Goal: Task Accomplishment & Management: Manage account settings

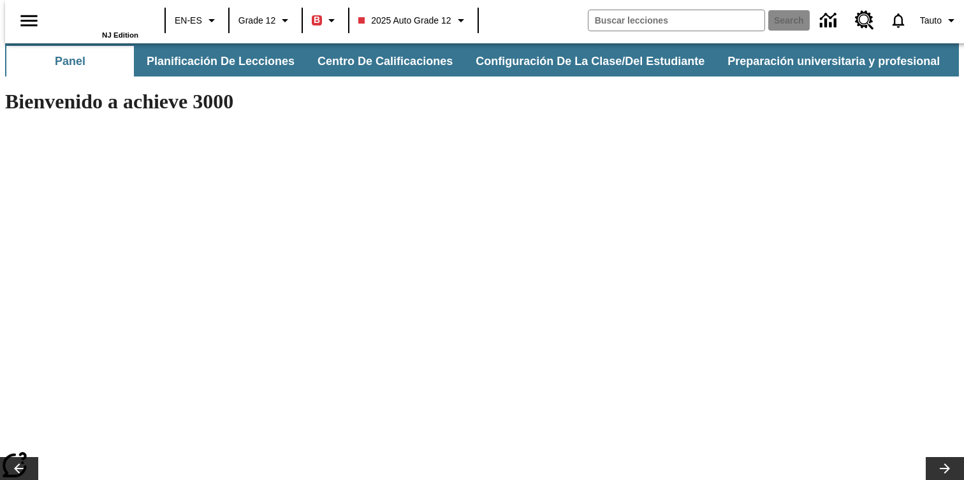
type input "-1"
click at [29, 24] on icon "Abrir el menú lateral" at bounding box center [28, 20] width 17 height 11
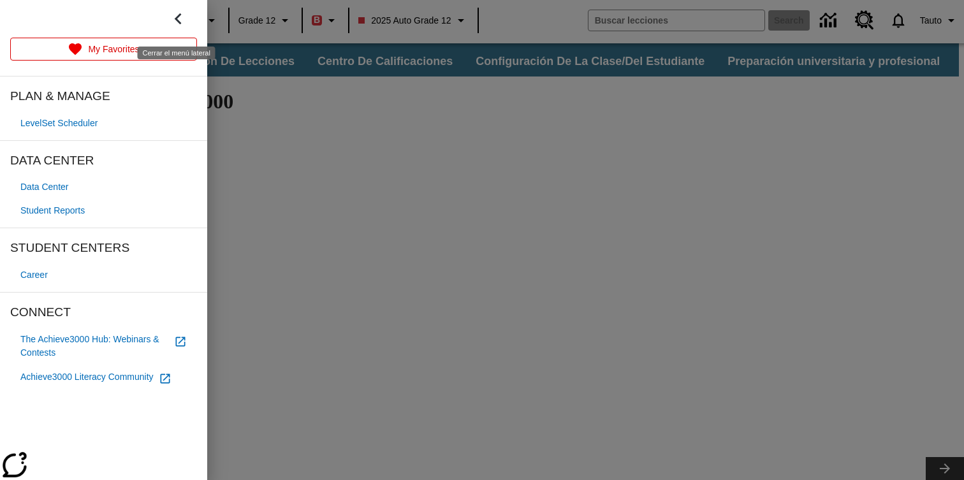
click at [175, 26] on icon "Cerrar el menú lateral" at bounding box center [178, 19] width 22 height 22
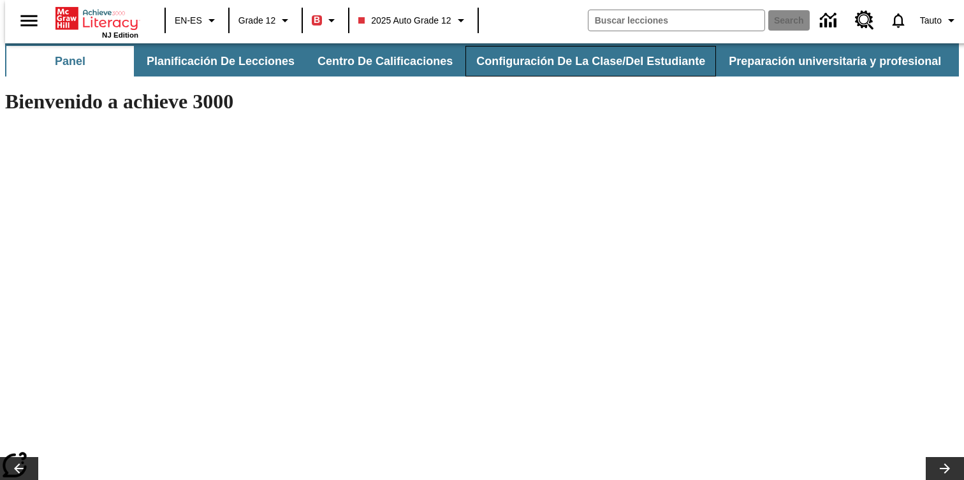
click at [520, 55] on button "Configuración de la clase/del estudiante" at bounding box center [590, 61] width 250 height 31
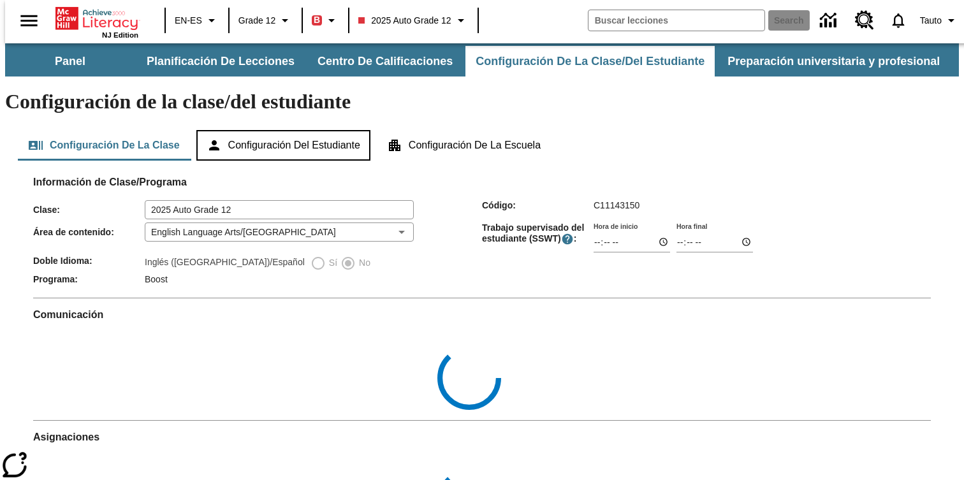
click at [320, 130] on button "Configuración del estudiante" at bounding box center [283, 145] width 174 height 31
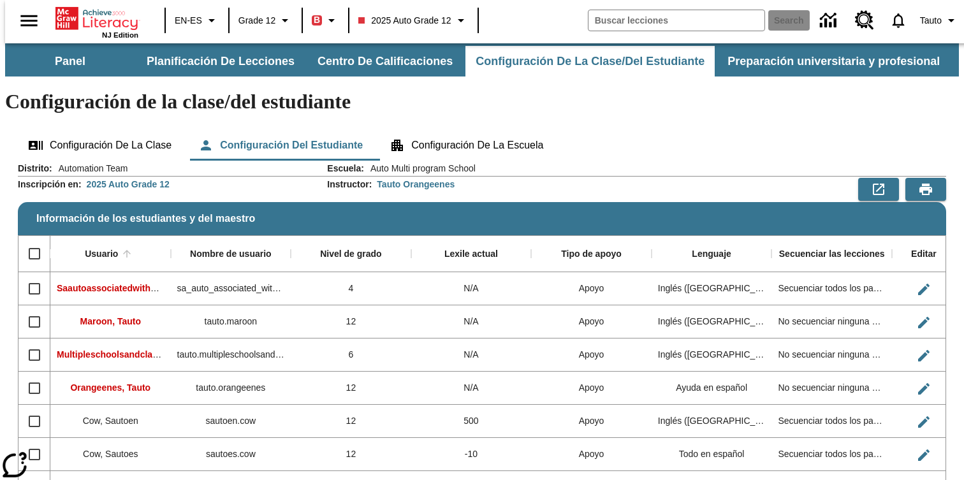
click at [648, 178] on div "Información de los estudiantes y del maestro" at bounding box center [791, 189] width 309 height 23
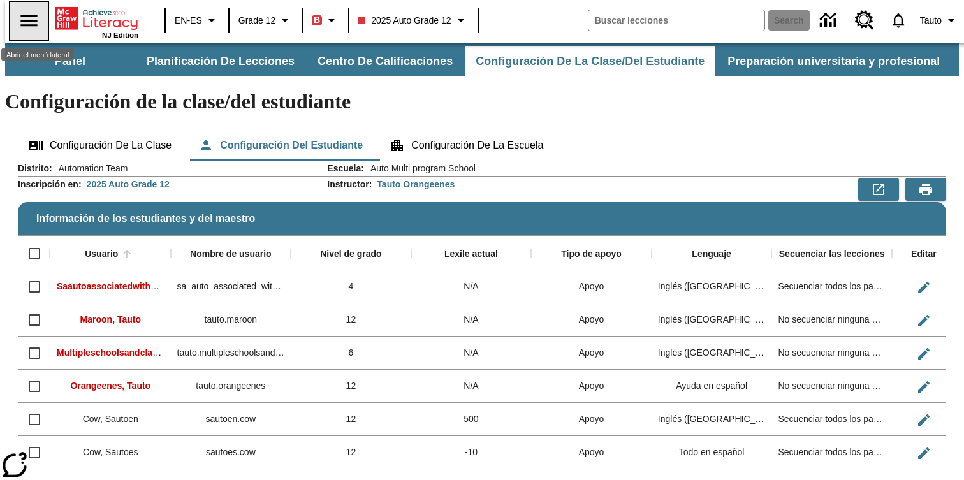
click at [18, 22] on icon "Abrir el menú lateral" at bounding box center [29, 21] width 22 height 22
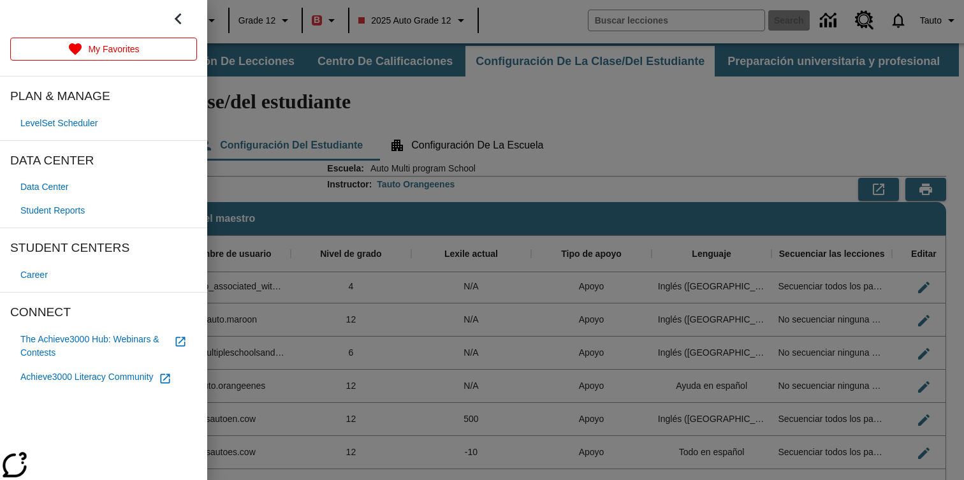
click at [197, 15] on div at bounding box center [103, 19] width 207 height 38
click at [592, 55] on div at bounding box center [482, 240] width 964 height 480
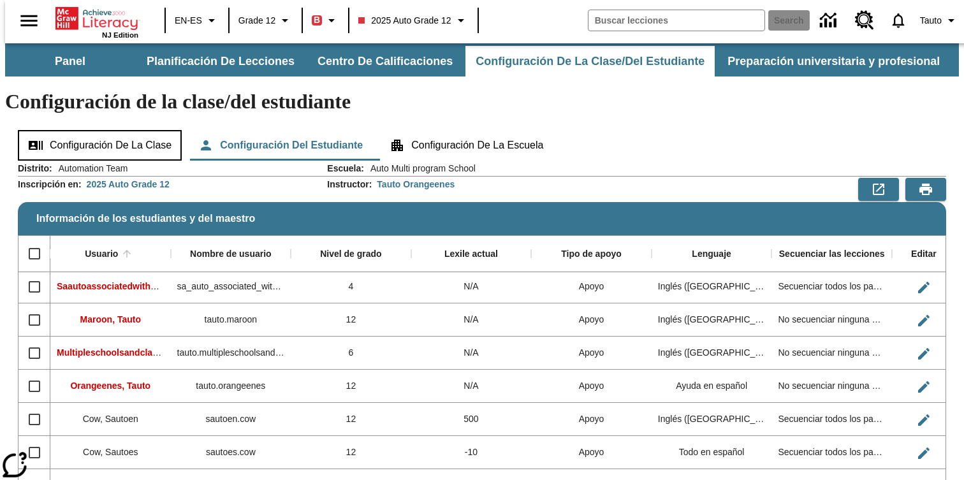
click at [159, 130] on button "Configuración de la clase" at bounding box center [100, 145] width 164 height 31
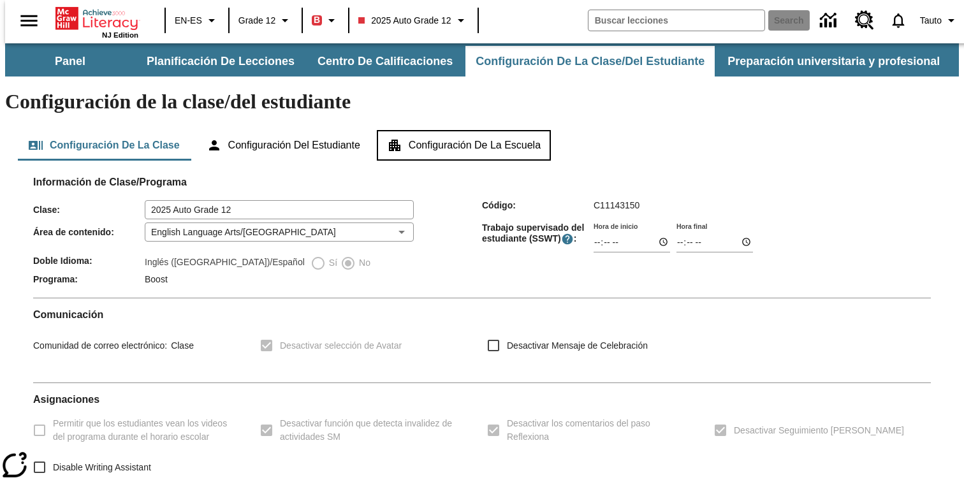
click at [493, 130] on button "Configuración de la escuela" at bounding box center [464, 145] width 174 height 31
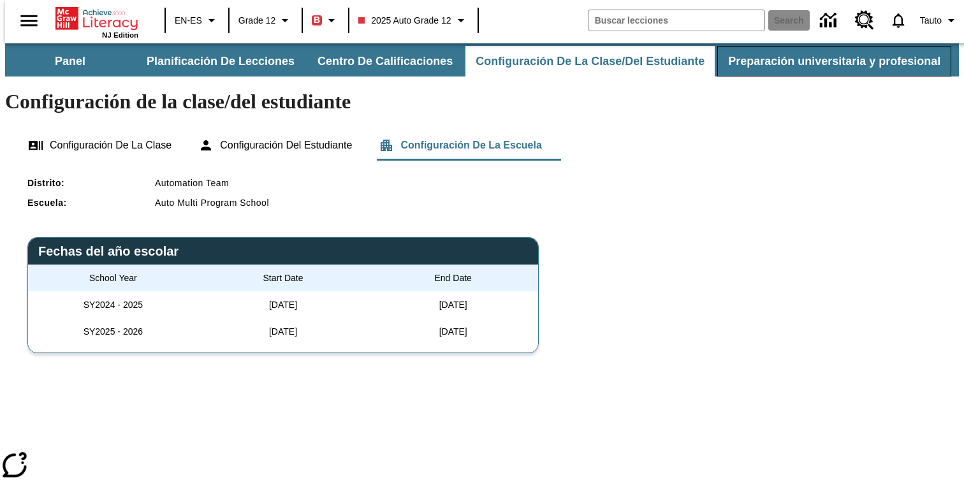
click at [891, 61] on button "Preparación universitaria y profesional" at bounding box center [834, 61] width 234 height 31
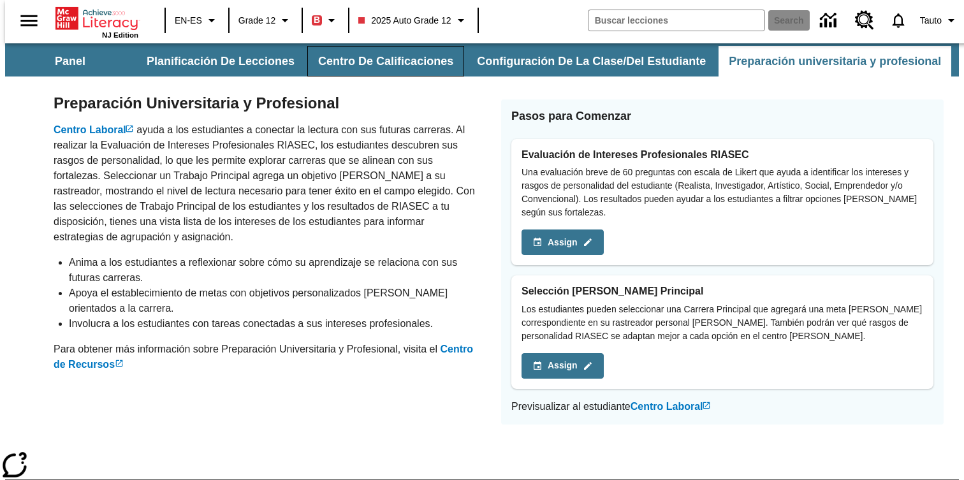
click at [402, 64] on button "Centro de calificaciones" at bounding box center [385, 61] width 157 height 31
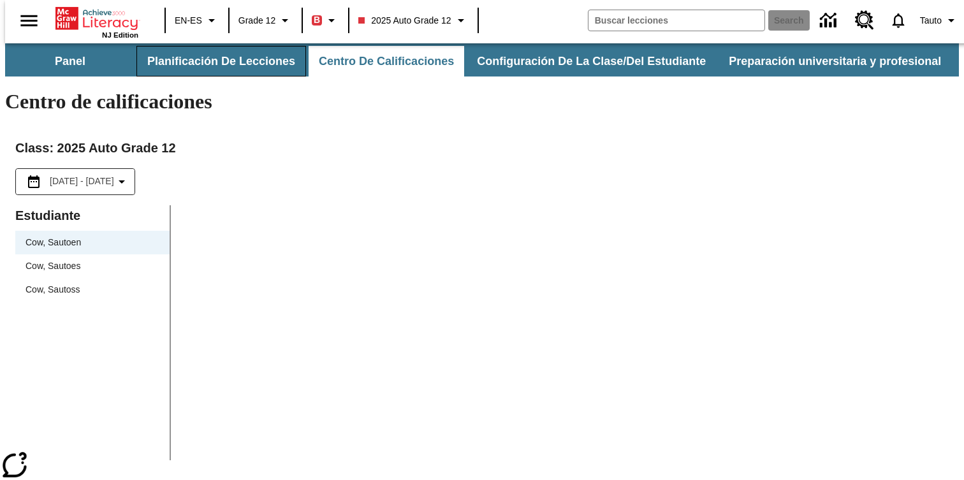
click at [257, 60] on button "Planificación de lecciones" at bounding box center [221, 61] width 170 height 31
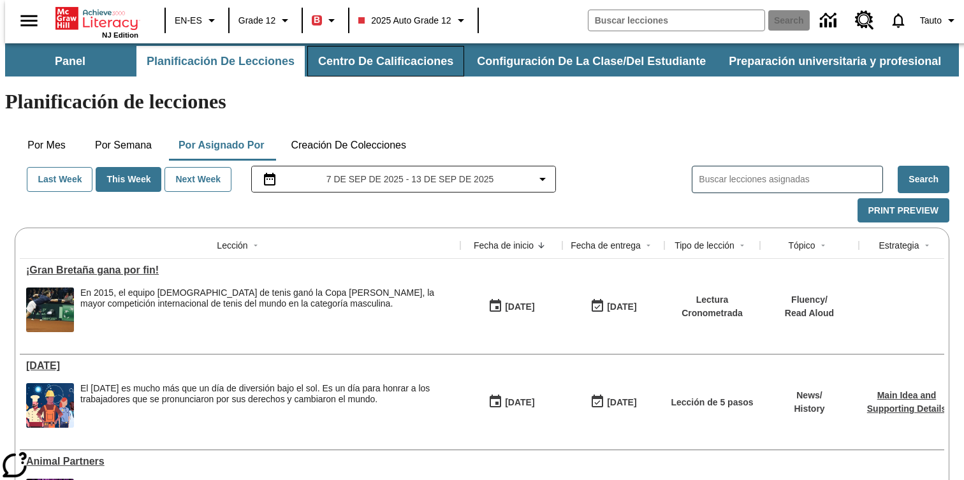
click at [414, 54] on button "Centro de calificaciones" at bounding box center [385, 61] width 157 height 31
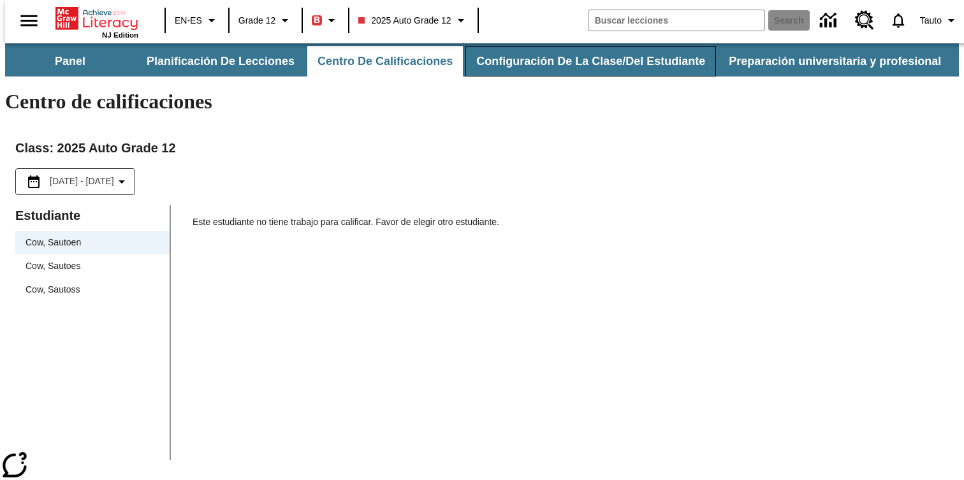
click at [519, 61] on button "Configuración de la clase/del estudiante" at bounding box center [590, 61] width 250 height 31
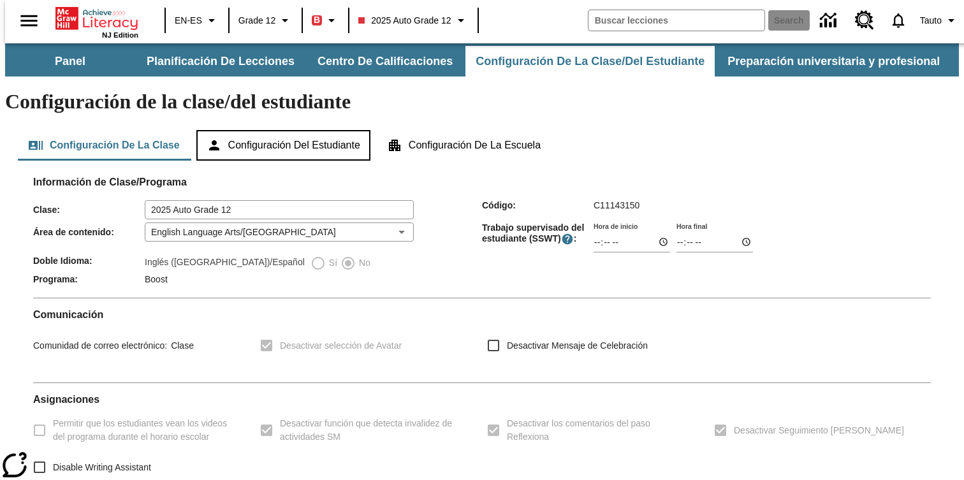
click at [261, 130] on button "Configuración del estudiante" at bounding box center [283, 145] width 174 height 31
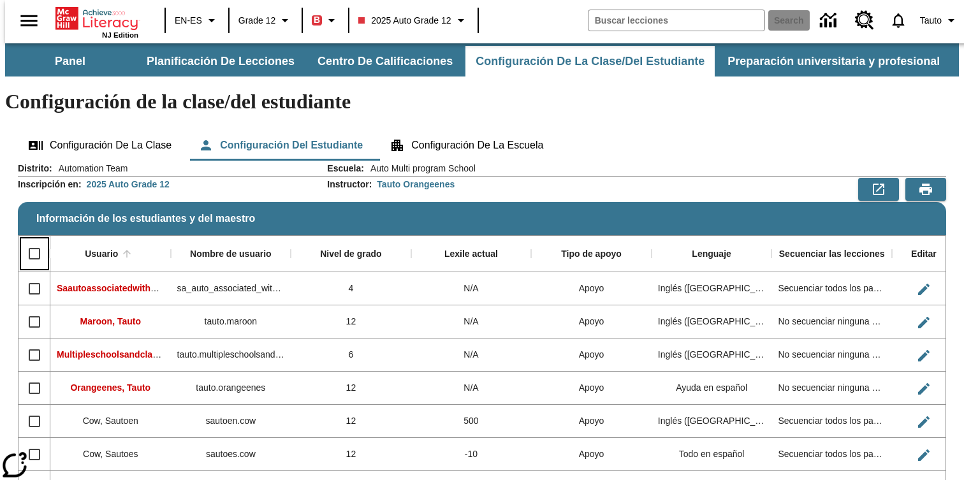
click at [31, 240] on input "Select all rows" at bounding box center [34, 253] width 27 height 27
checkbox input "true"
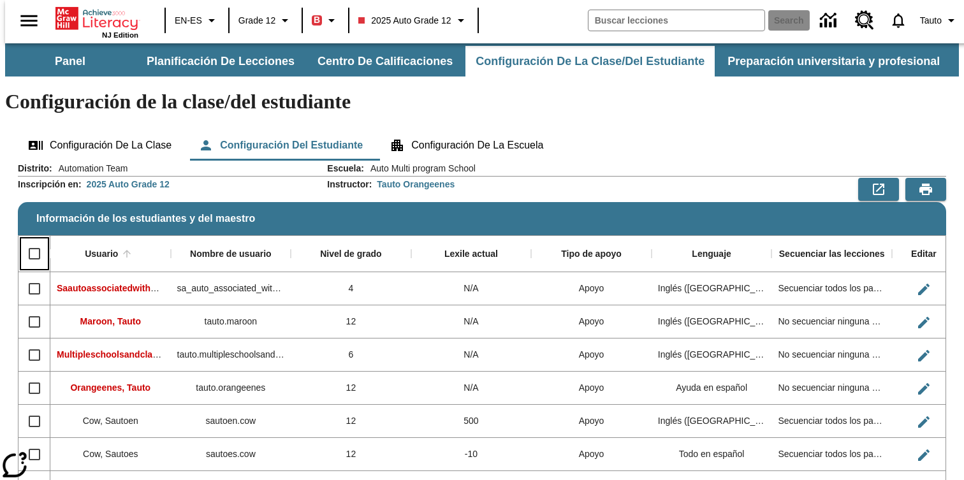
checkbox input "true"
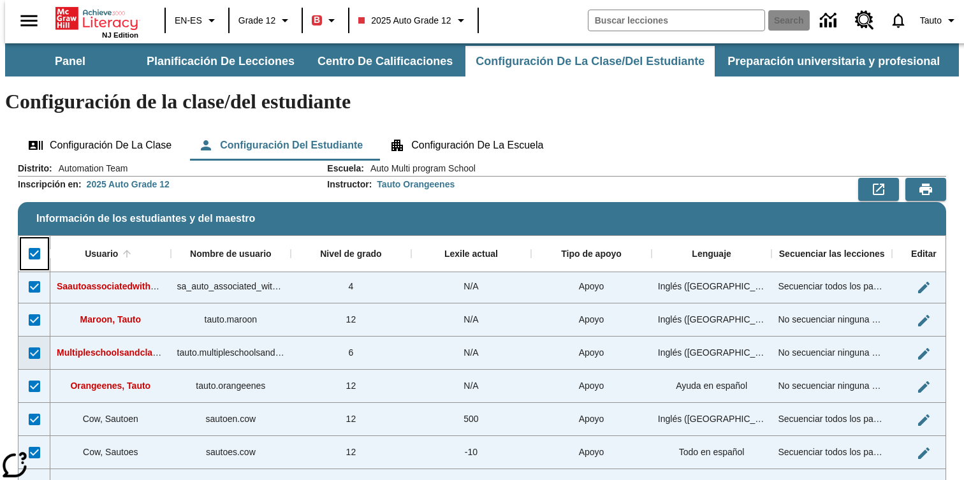
scroll to position [126, 0]
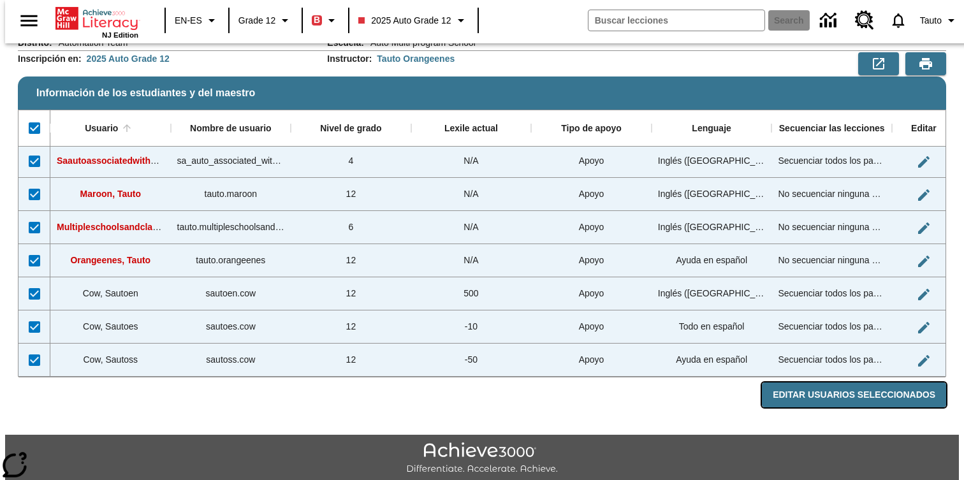
click at [888, 382] on button "Editar Usuarios Seleccionados" at bounding box center [854, 394] width 184 height 25
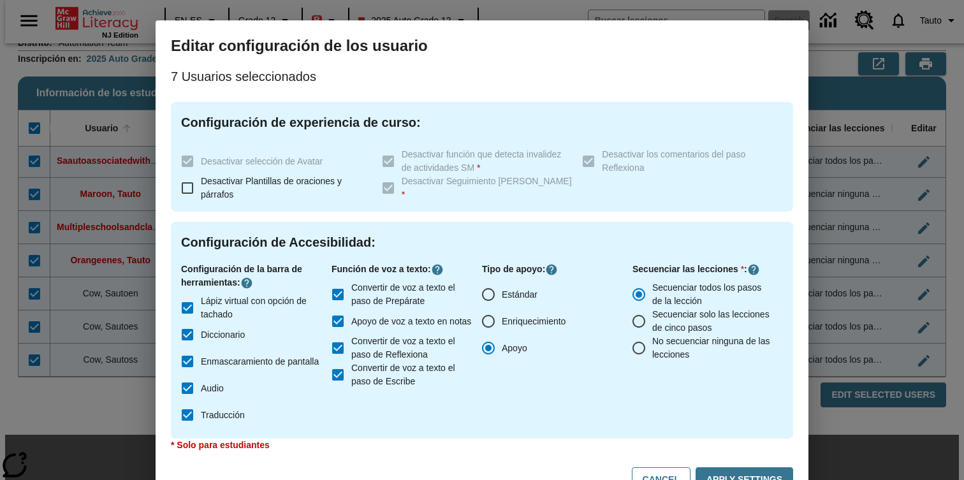
click at [653, 220] on form "Editar configuración de los usuario 7 Usuarios seleccionados Configuración de e…" at bounding box center [482, 264] width 622 height 456
click at [879, 175] on div "Editar configuración de los usuario 7 Usuarios seleccionados Configuración de e…" at bounding box center [482, 240] width 964 height 480
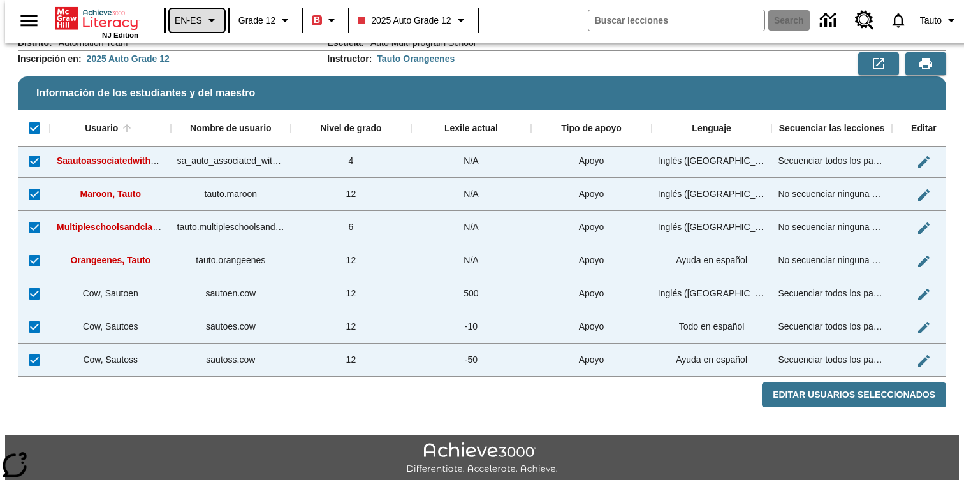
click at [204, 25] on icon "Language: EN-ES, Selecciona un idioma" at bounding box center [211, 20] width 15 height 15
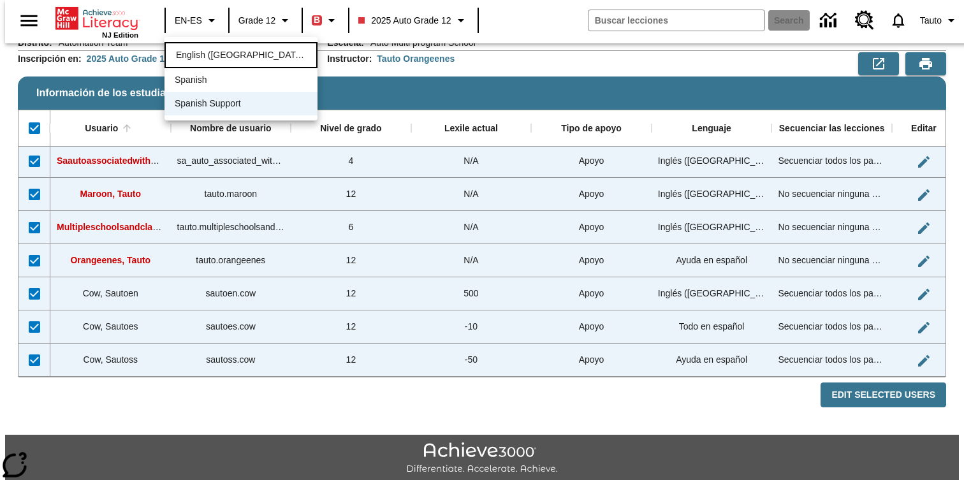
click at [197, 55] on span "English ([GEOGRAPHIC_DATA])" at bounding box center [241, 54] width 130 height 13
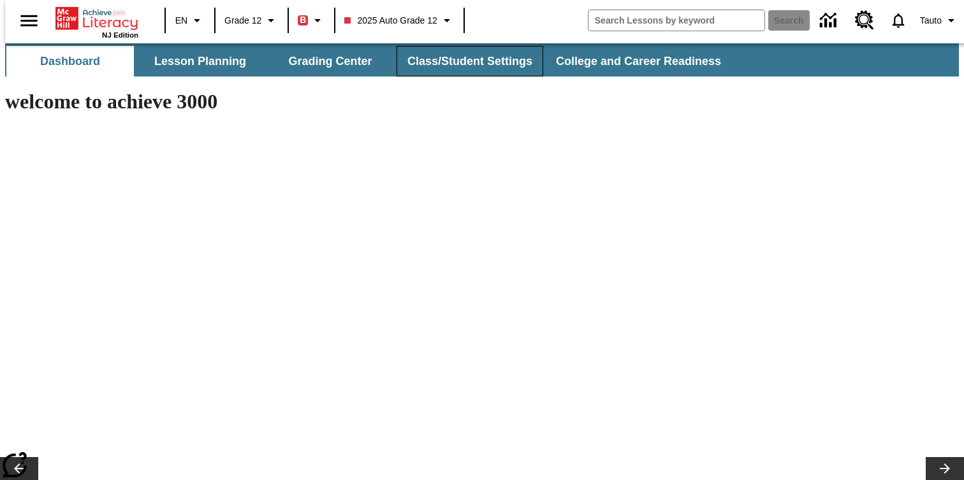
click at [477, 55] on button "Class/Student Settings" at bounding box center [469, 61] width 147 height 31
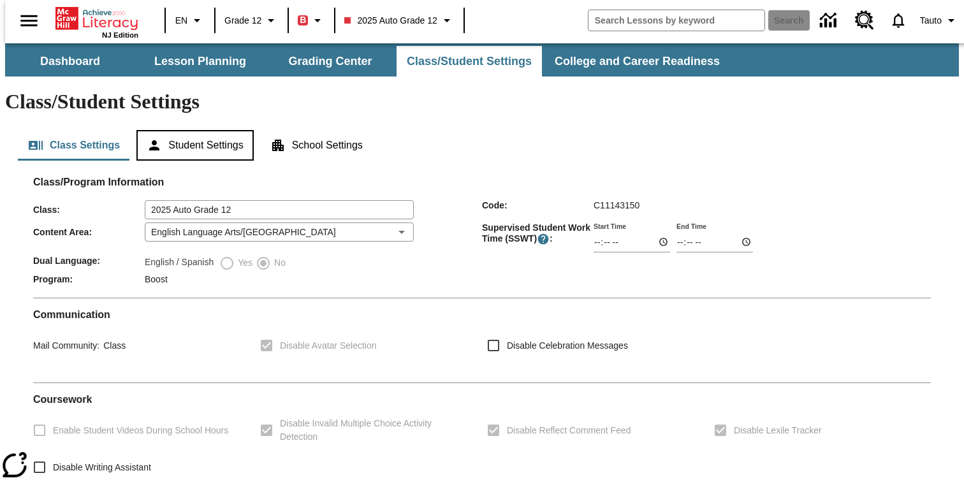
click at [215, 130] on button "Student Settings" at bounding box center [194, 145] width 117 height 31
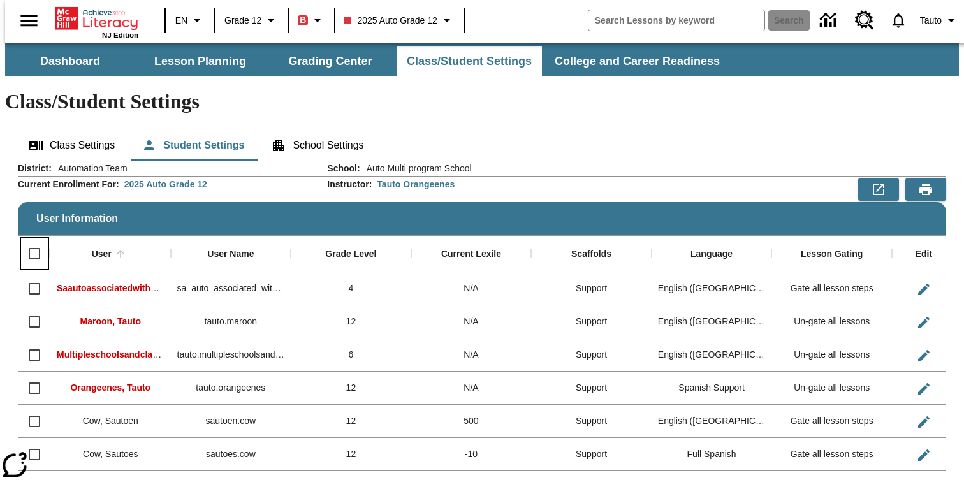
click at [31, 240] on input "Select all rows" at bounding box center [34, 253] width 27 height 27
checkbox input "true"
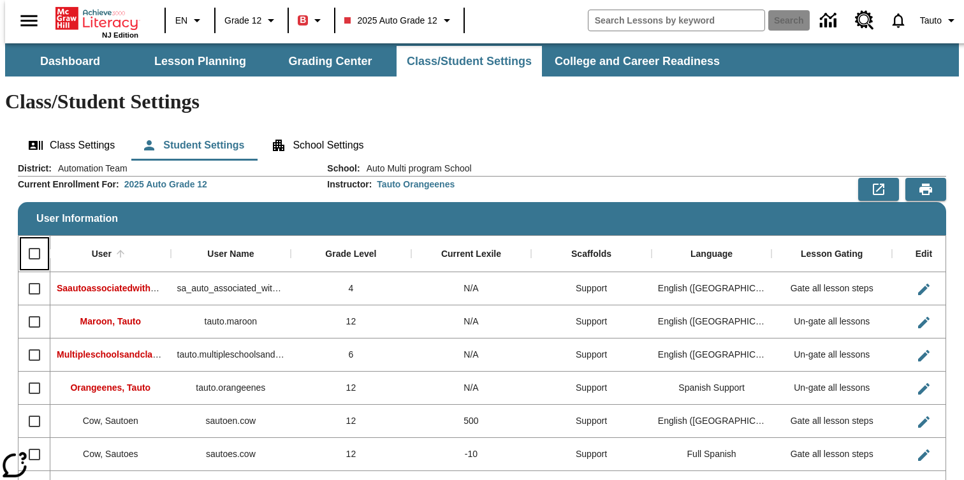
checkbox input "true"
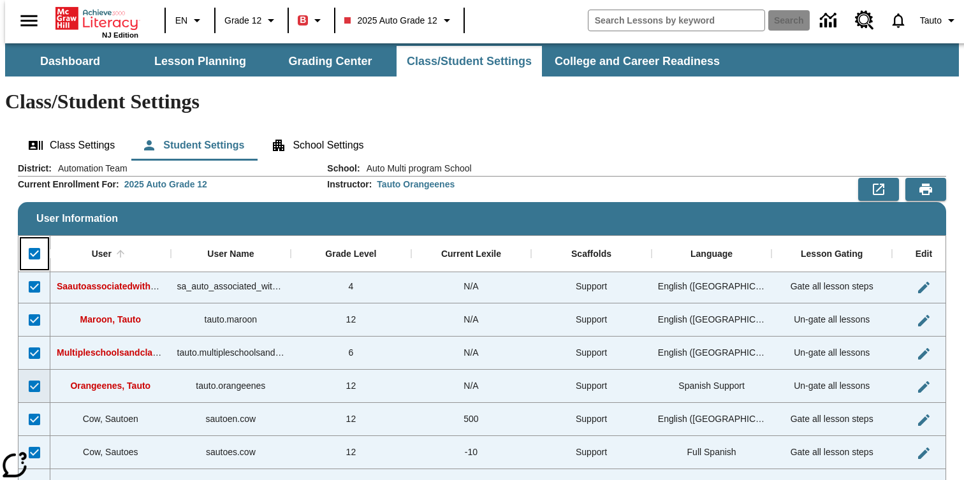
scroll to position [126, 0]
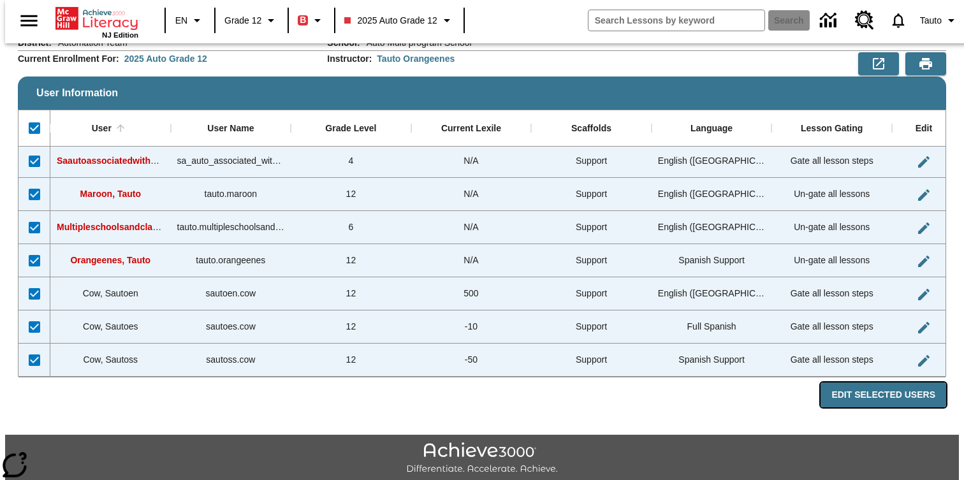
click at [896, 382] on button "Edit Selected Users" at bounding box center [883, 394] width 126 height 25
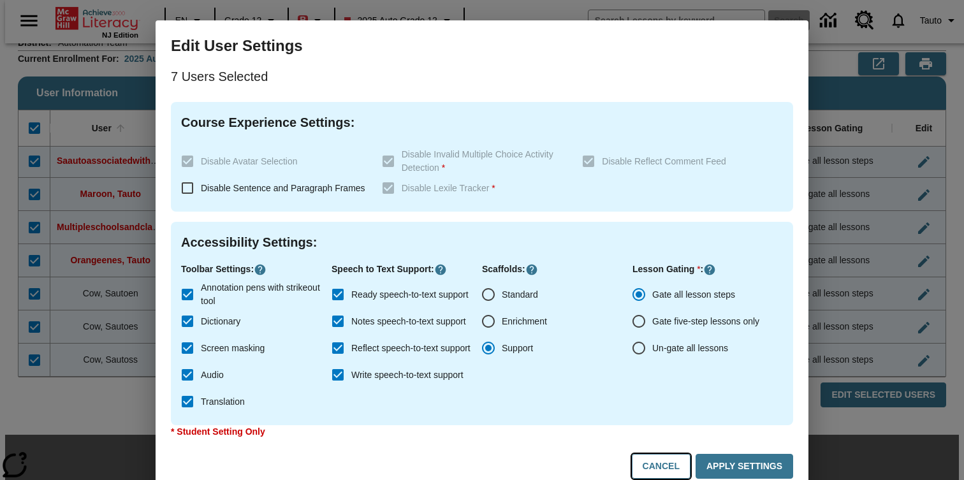
click at [663, 463] on button "Cancel" at bounding box center [661, 466] width 59 height 25
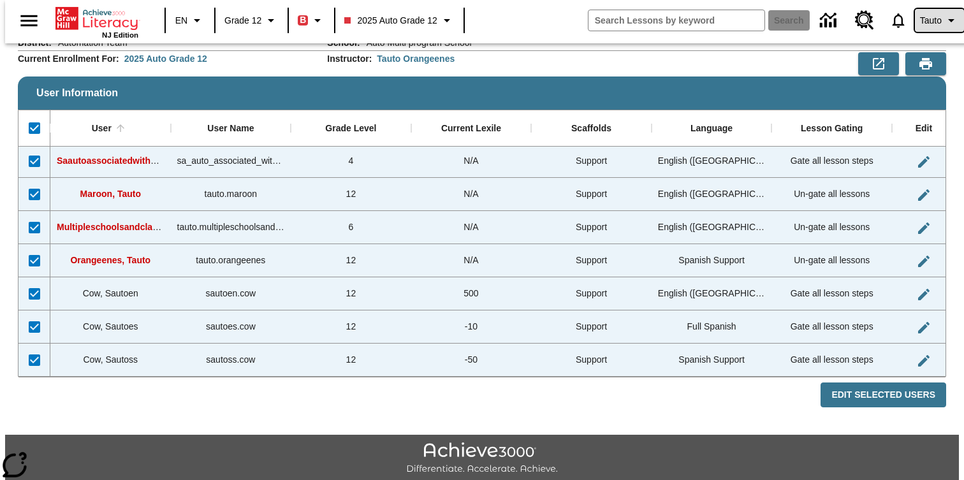
click at [932, 22] on span "Tauto" at bounding box center [931, 20] width 22 height 13
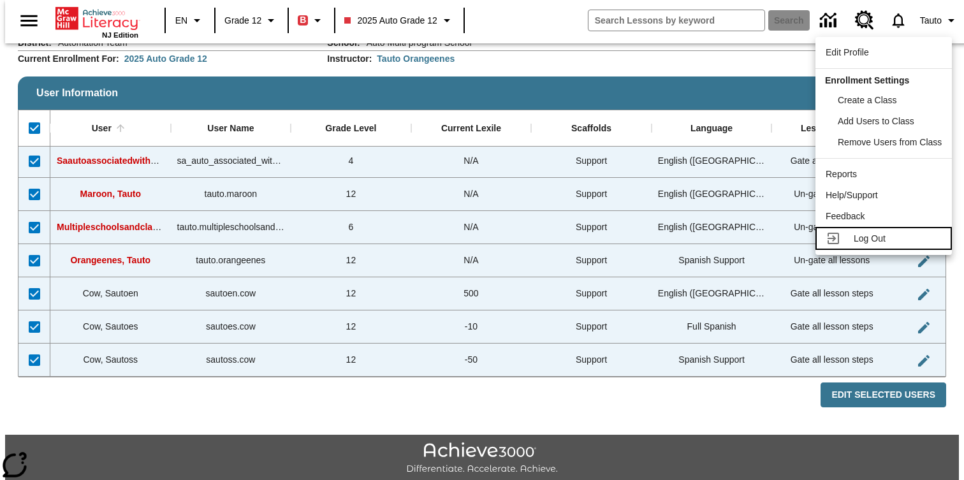
click at [880, 239] on span "Log Out" at bounding box center [869, 238] width 32 height 10
